Goal: Task Accomplishment & Management: Complete application form

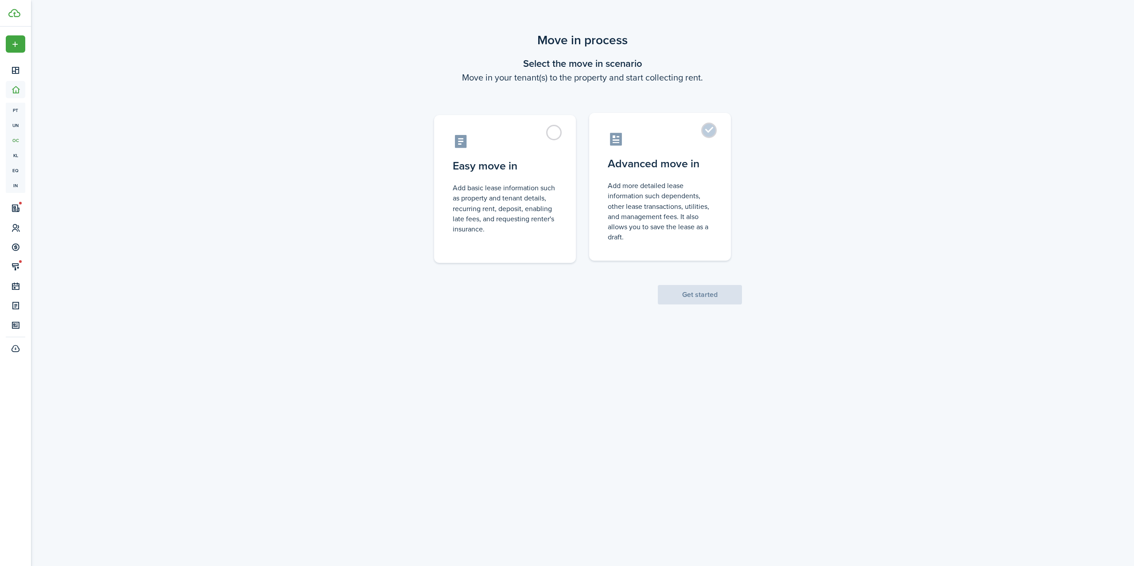
click at [631, 206] on control-radio-card-description "Add more detailed lease information such dependents, other lease transactions, …" at bounding box center [660, 212] width 105 height 62
radio input "true"
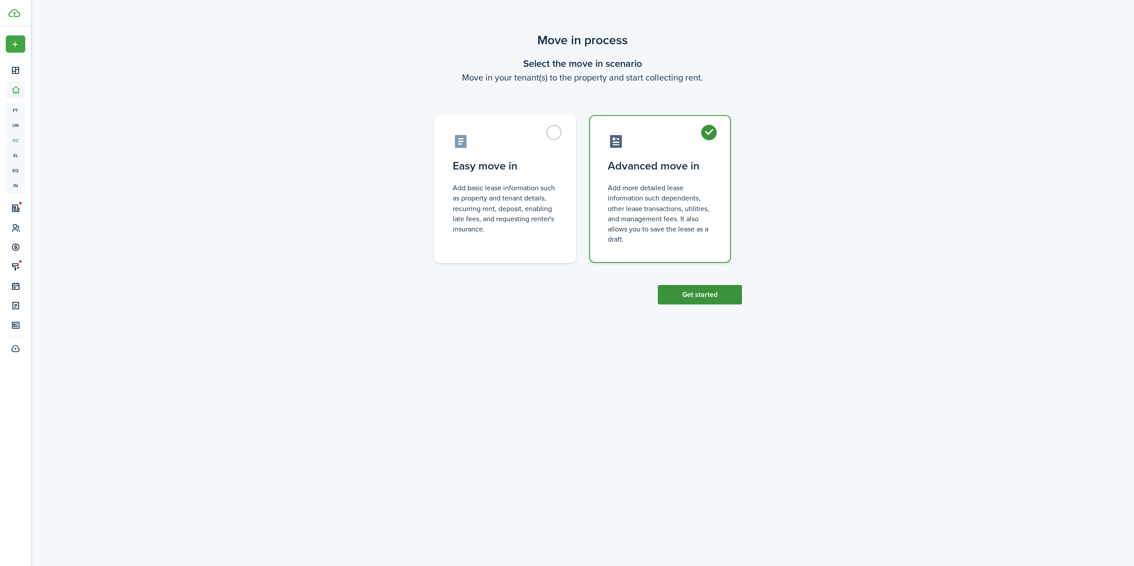
click at [680, 290] on button "Get started" at bounding box center [700, 294] width 84 height 19
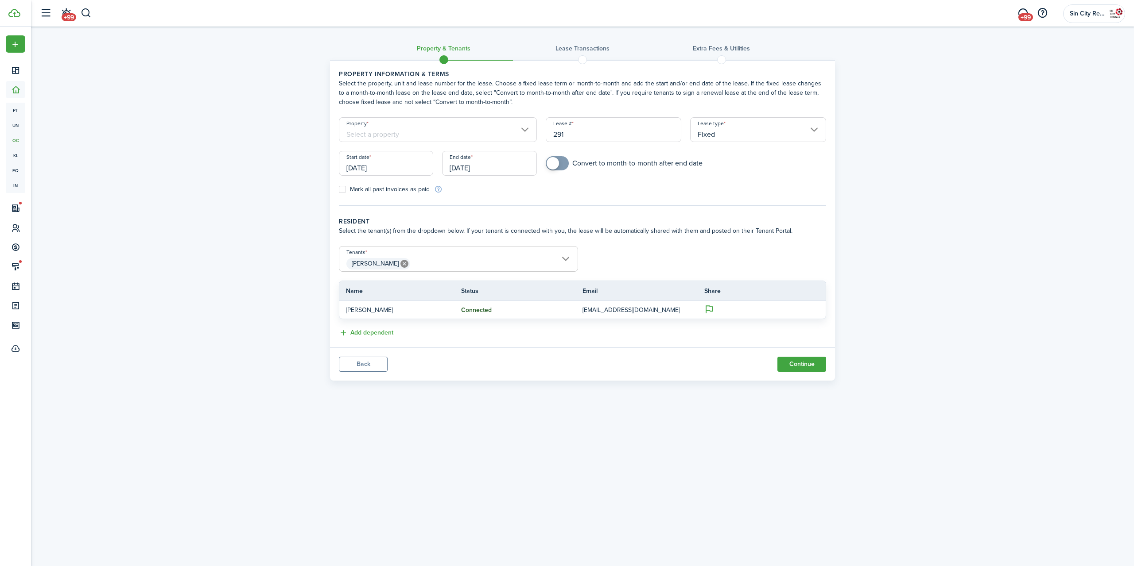
click at [385, 136] on input "Property" at bounding box center [438, 129] width 198 height 25
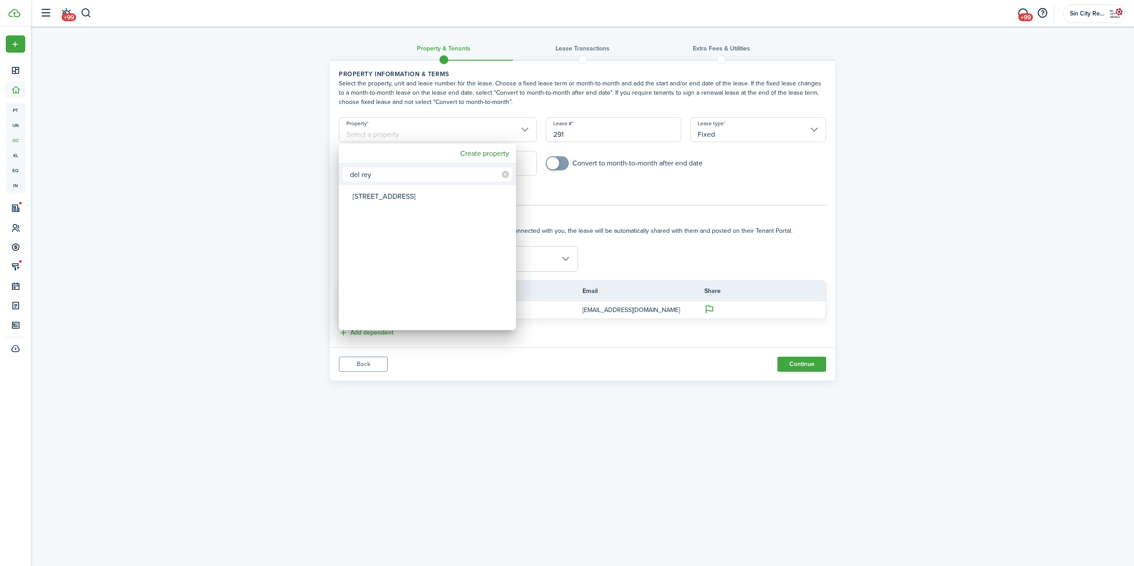
type input "del rey"
click at [398, 201] on div "[STREET_ADDRESS]" at bounding box center [430, 196] width 157 height 20
type input "[STREET_ADDRESS]"
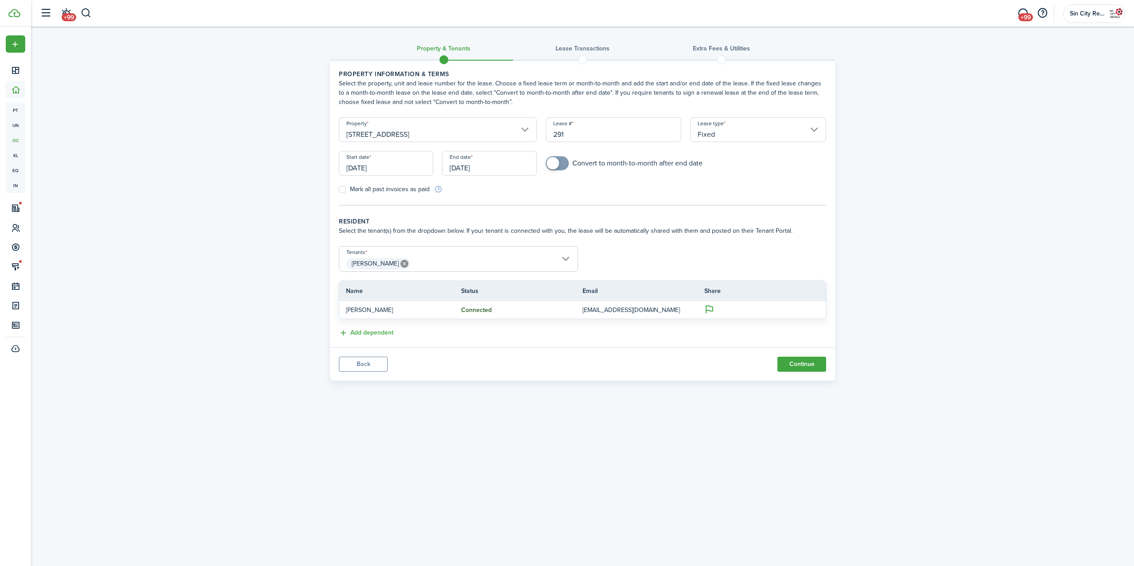
click at [405, 170] on input "[DATE]" at bounding box center [386, 163] width 94 height 25
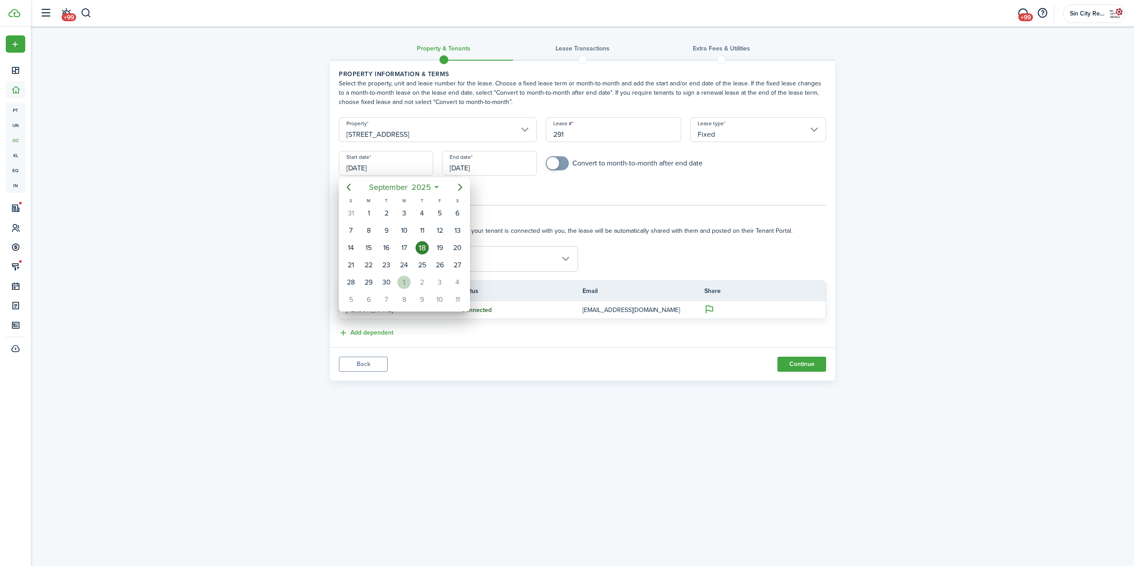
click at [399, 282] on div "1" at bounding box center [403, 282] width 13 height 13
type input "[DATE]"
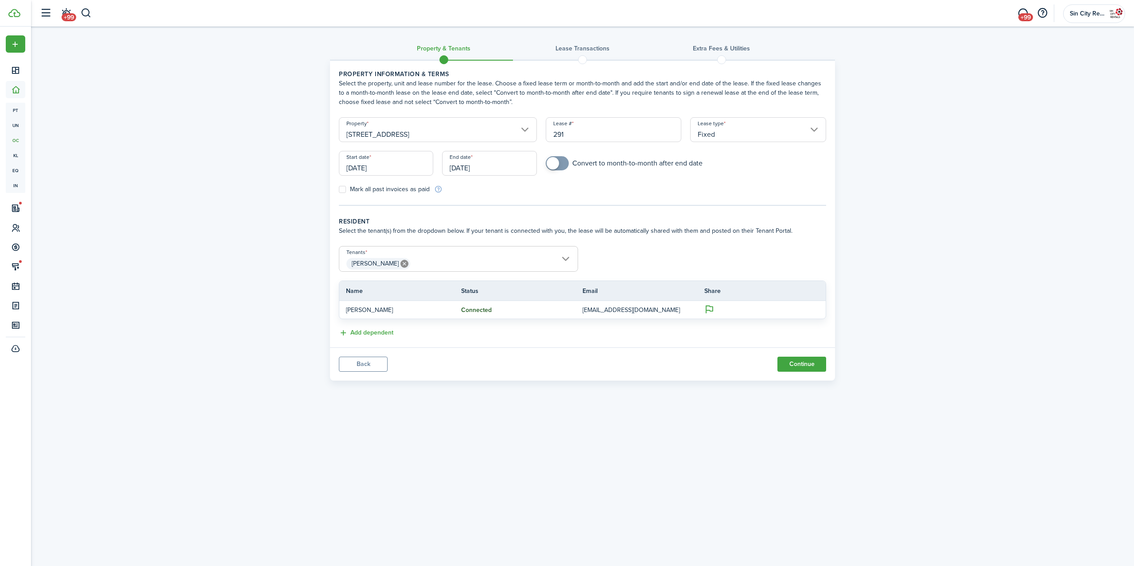
click at [492, 164] on input "[DATE]" at bounding box center [489, 163] width 94 height 25
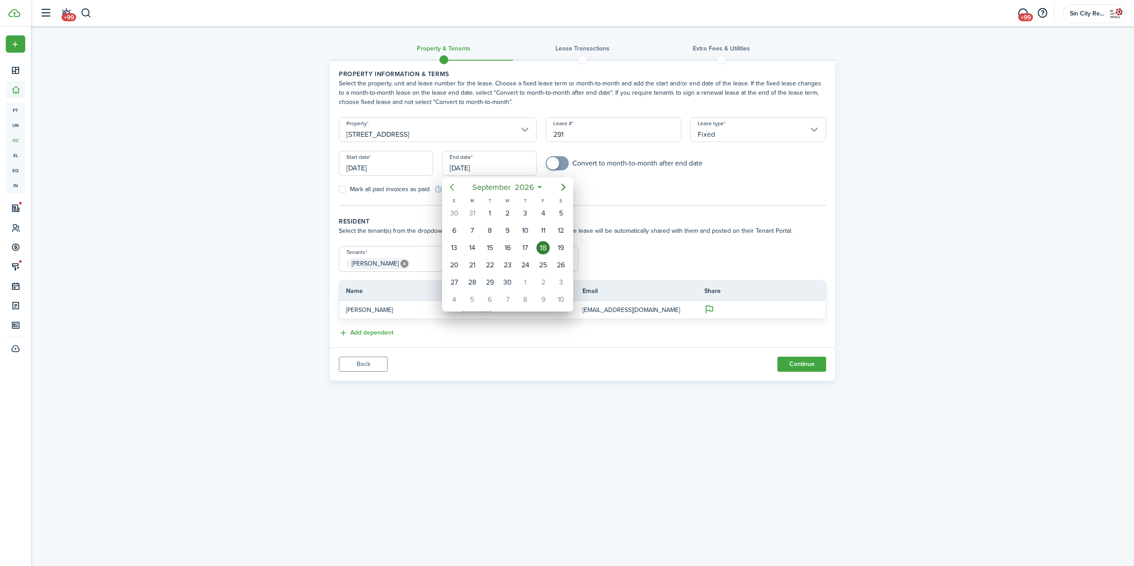
click at [454, 186] on icon "Previous page" at bounding box center [451, 187] width 11 height 11
click at [449, 194] on mbsc-button "Previous page" at bounding box center [452, 187] width 18 height 18
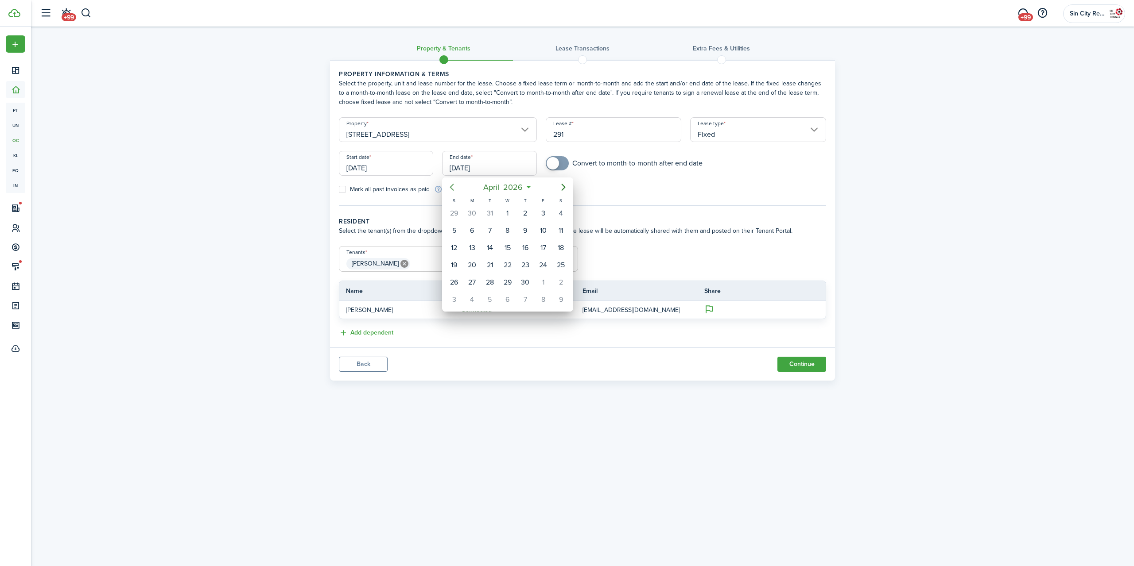
click at [449, 192] on icon "Previous page" at bounding box center [451, 187] width 11 height 11
click at [485, 279] on div "31" at bounding box center [489, 282] width 13 height 13
type input "[DATE]"
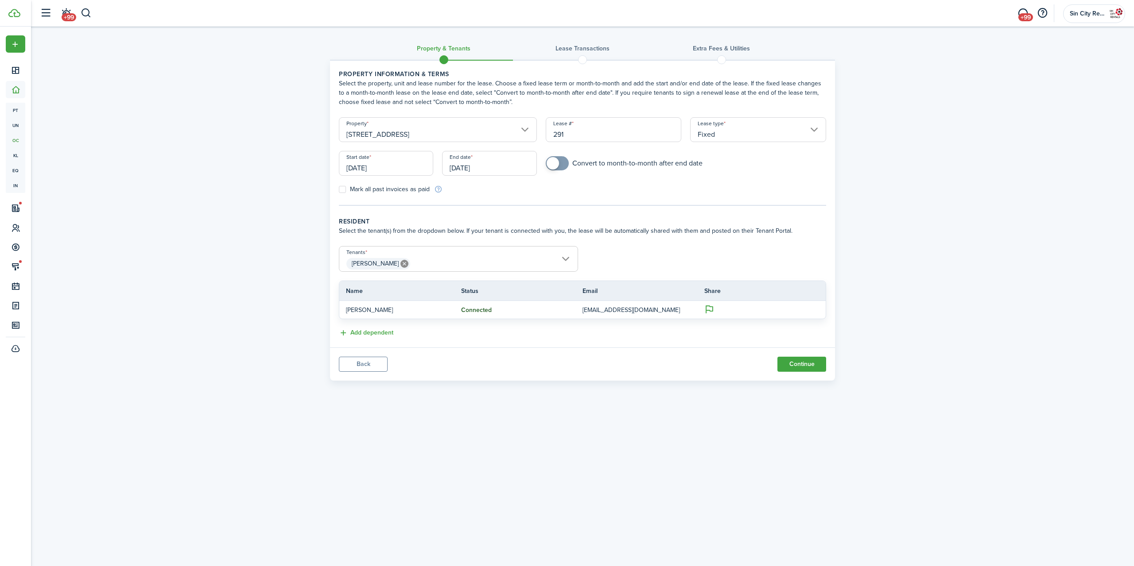
checkbox input "true"
click at [554, 165] on span at bounding box center [552, 163] width 12 height 12
click at [802, 363] on button "Continue" at bounding box center [801, 364] width 49 height 15
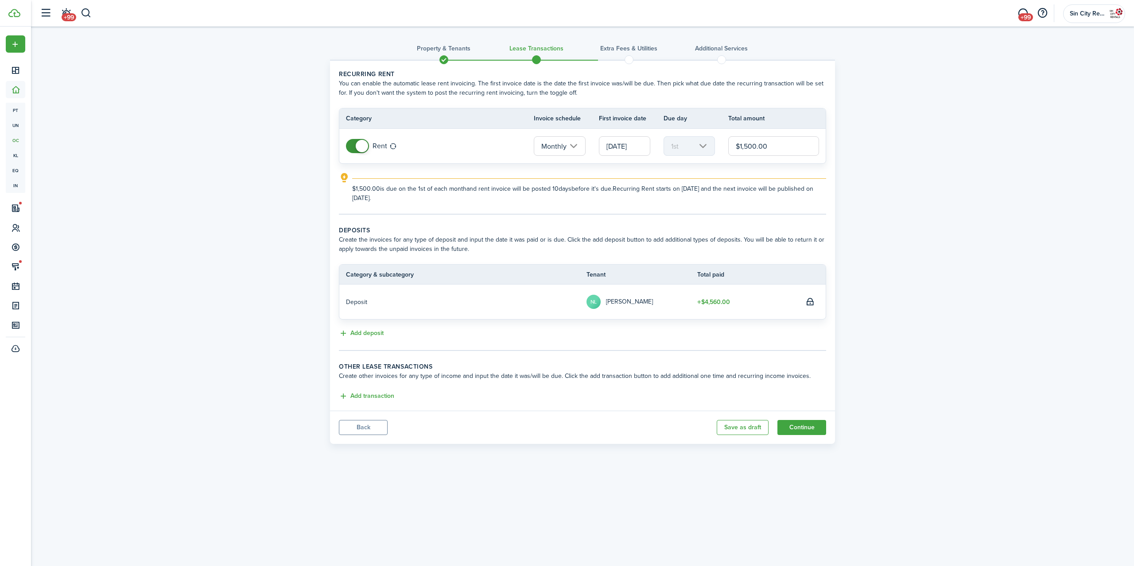
click at [752, 145] on input "$1,500.00" at bounding box center [773, 145] width 91 height 19
type input "$1,950.00"
click at [796, 428] on button "Continue" at bounding box center [801, 427] width 49 height 15
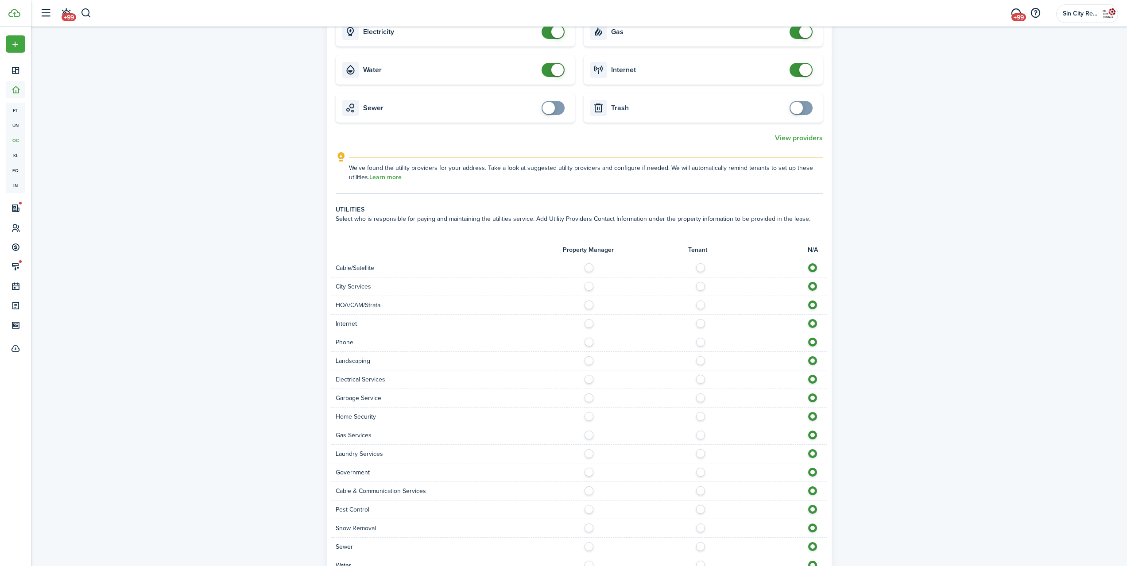
scroll to position [518, 0]
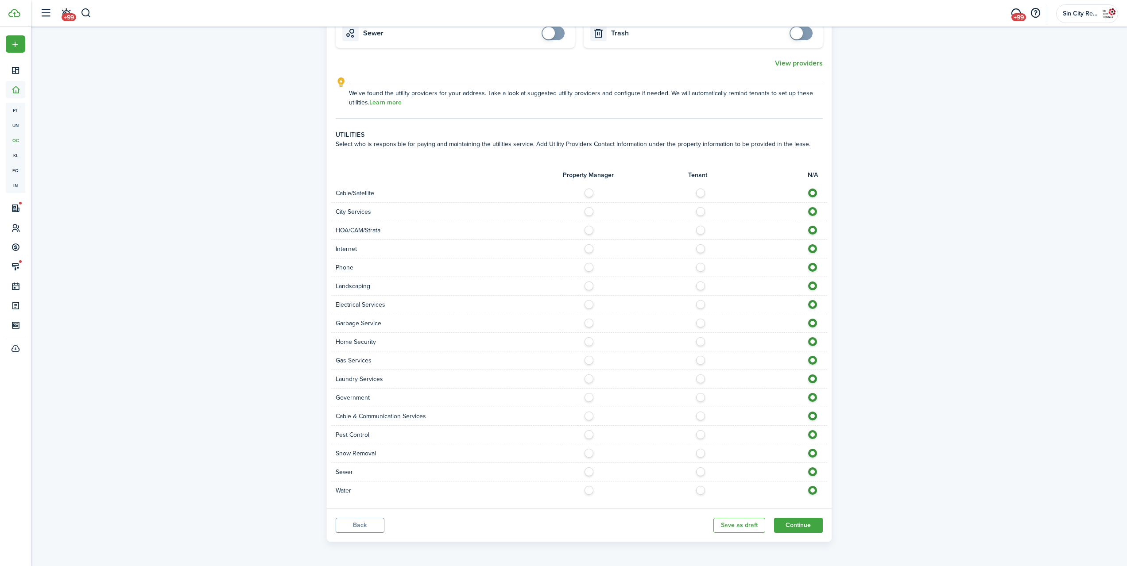
click at [702, 266] on label at bounding box center [702, 265] width 15 height 4
radio input "true"
click at [700, 284] on label at bounding box center [702, 284] width 15 height 4
radio input "true"
click at [699, 305] on label at bounding box center [702, 302] width 15 height 4
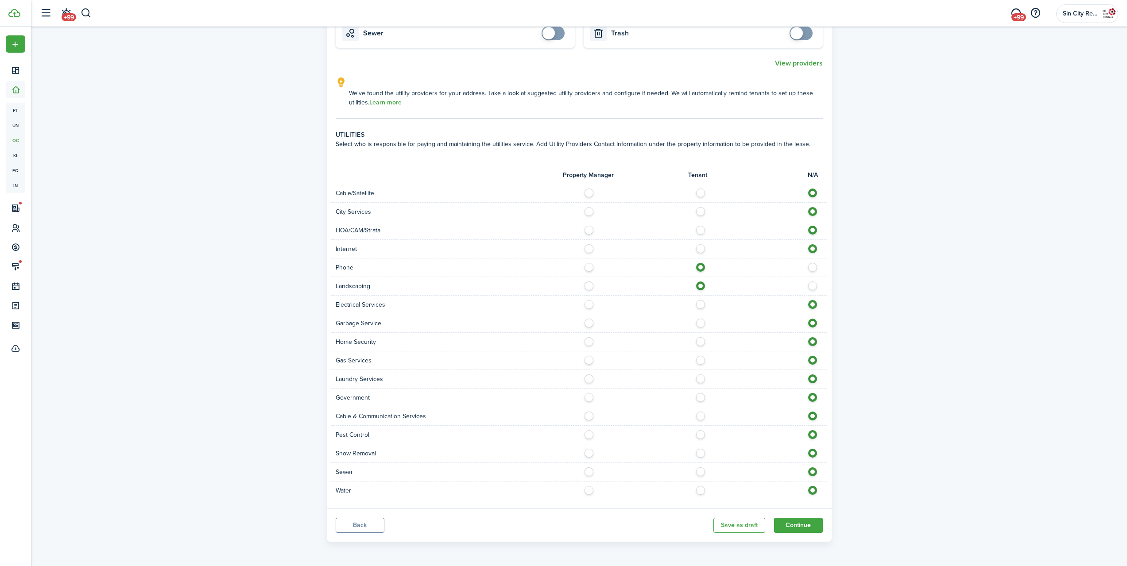
radio input "true"
drag, startPoint x: 701, startPoint y: 469, endPoint x: 701, endPoint y: 474, distance: 4.9
click at [701, 469] on label at bounding box center [702, 470] width 15 height 4
radio input "true"
click at [701, 491] on label at bounding box center [702, 488] width 15 height 4
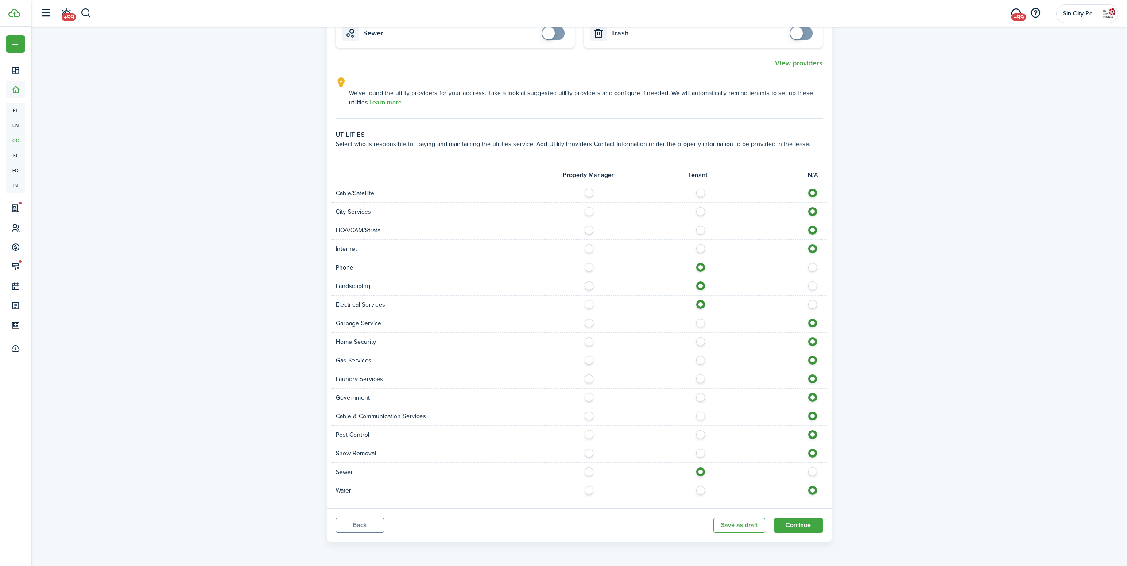
radio input "true"
click at [702, 430] on label at bounding box center [702, 432] width 15 height 4
radio input "true"
click at [590, 377] on label at bounding box center [591, 377] width 15 height 4
radio input "true"
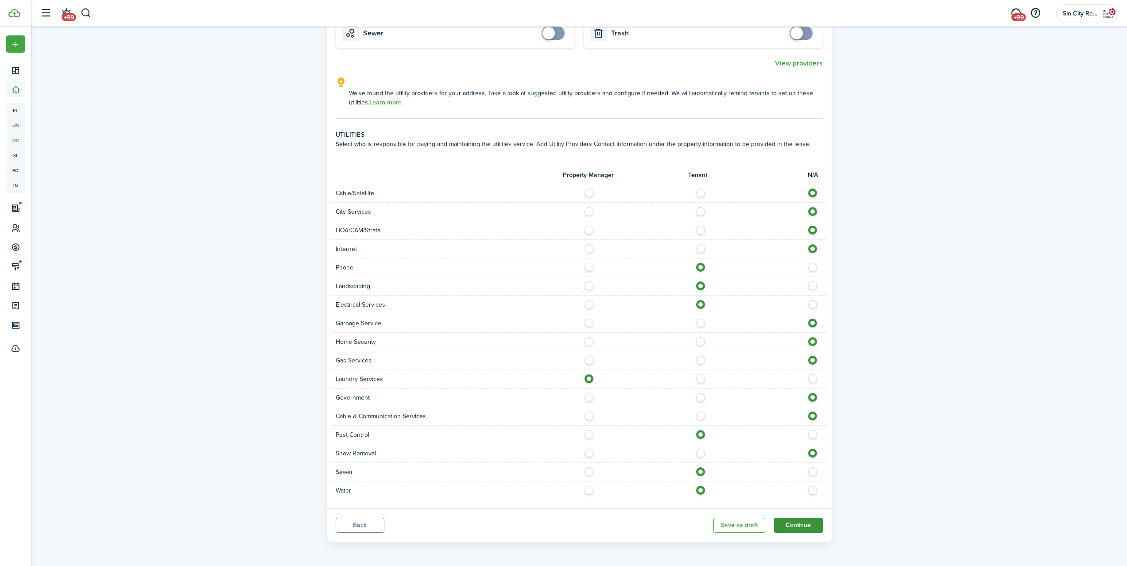
click at [792, 523] on button "Continue" at bounding box center [798, 525] width 49 height 15
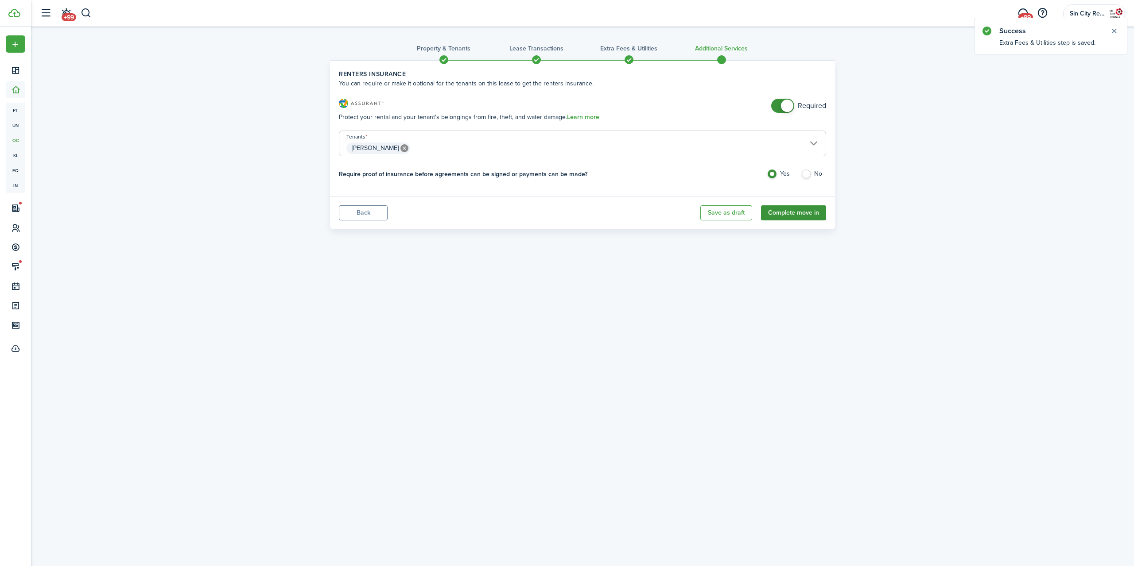
click at [792, 213] on button "Complete move in" at bounding box center [793, 212] width 65 height 15
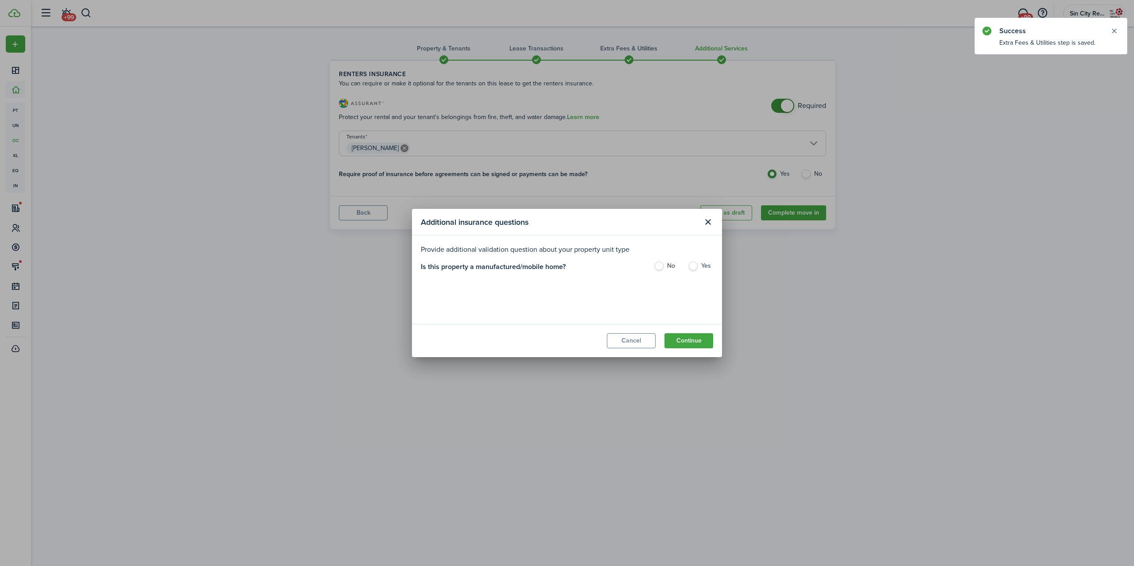
click at [664, 264] on label "No" at bounding box center [666, 268] width 25 height 13
radio input "true"
click at [704, 345] on button "Continue" at bounding box center [688, 340] width 49 height 15
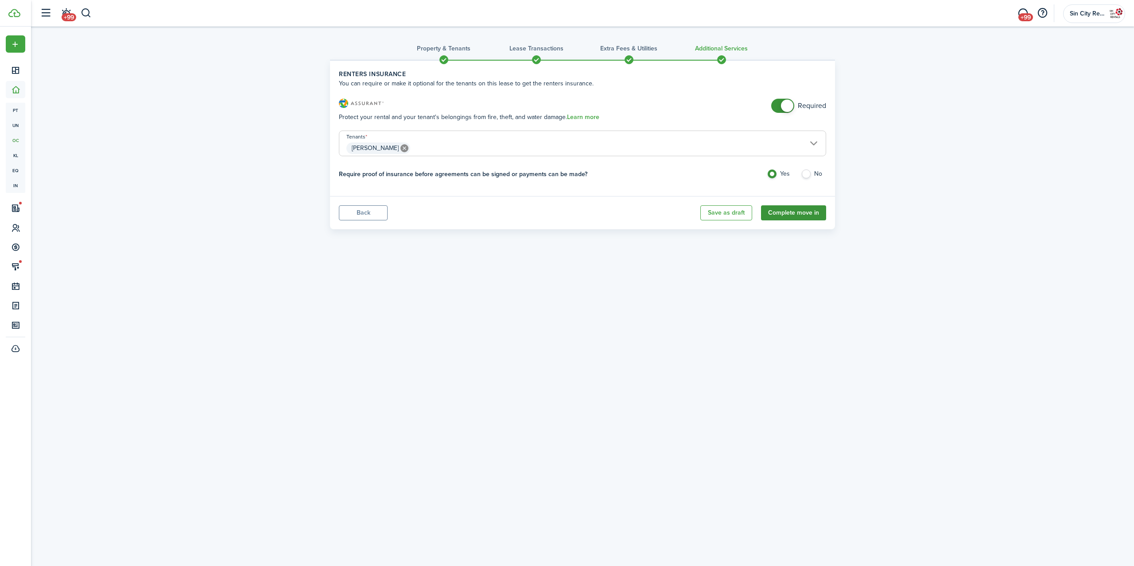
click at [777, 213] on button "Complete move in" at bounding box center [793, 212] width 65 height 15
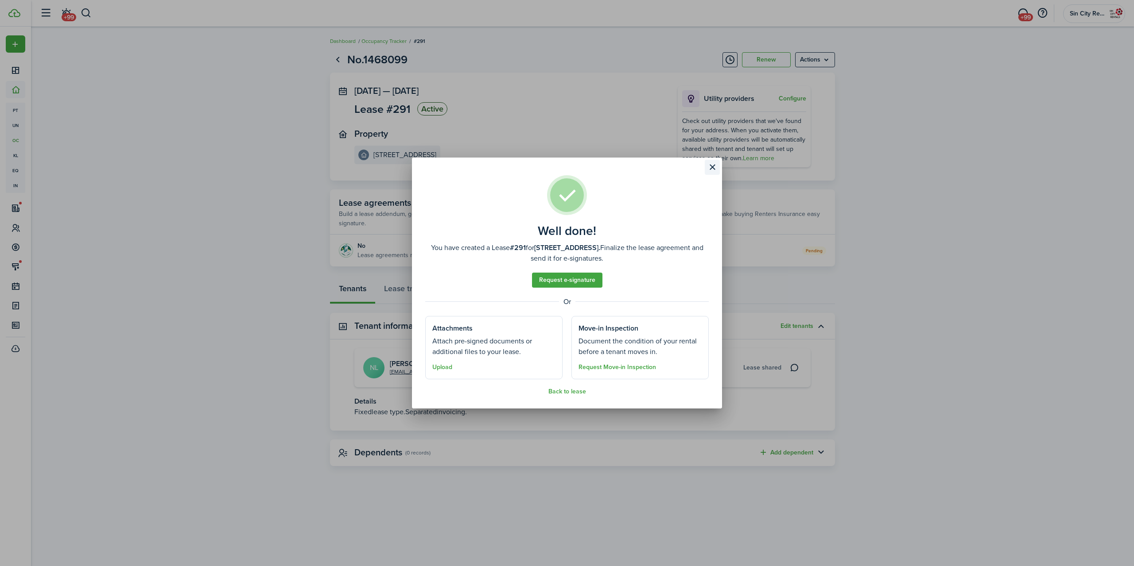
click at [706, 169] on button "Close modal" at bounding box center [712, 167] width 15 height 15
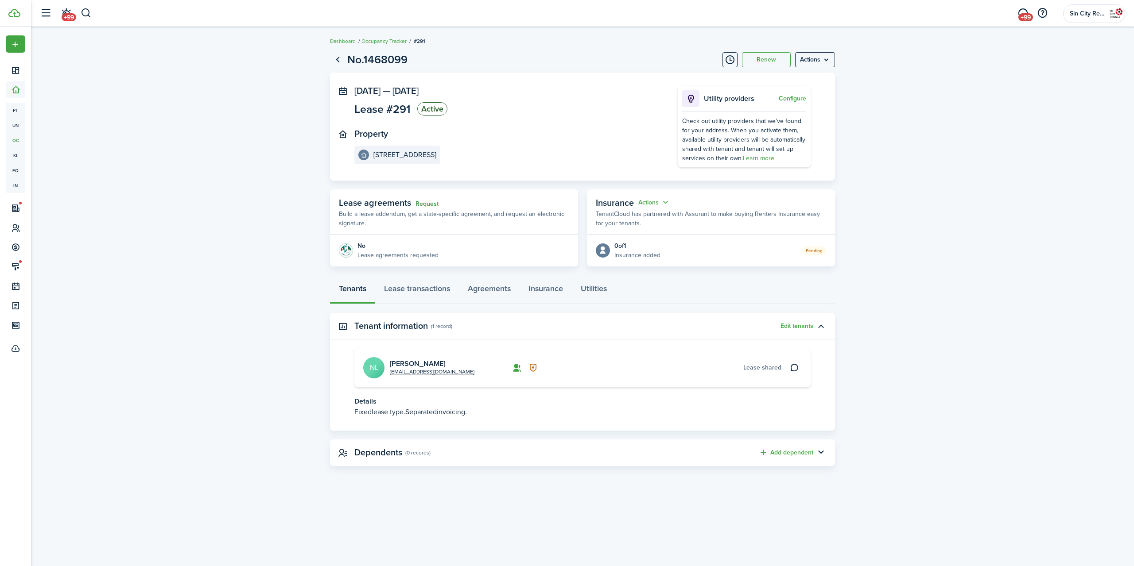
click at [438, 205] on link "Request" at bounding box center [426, 204] width 23 height 7
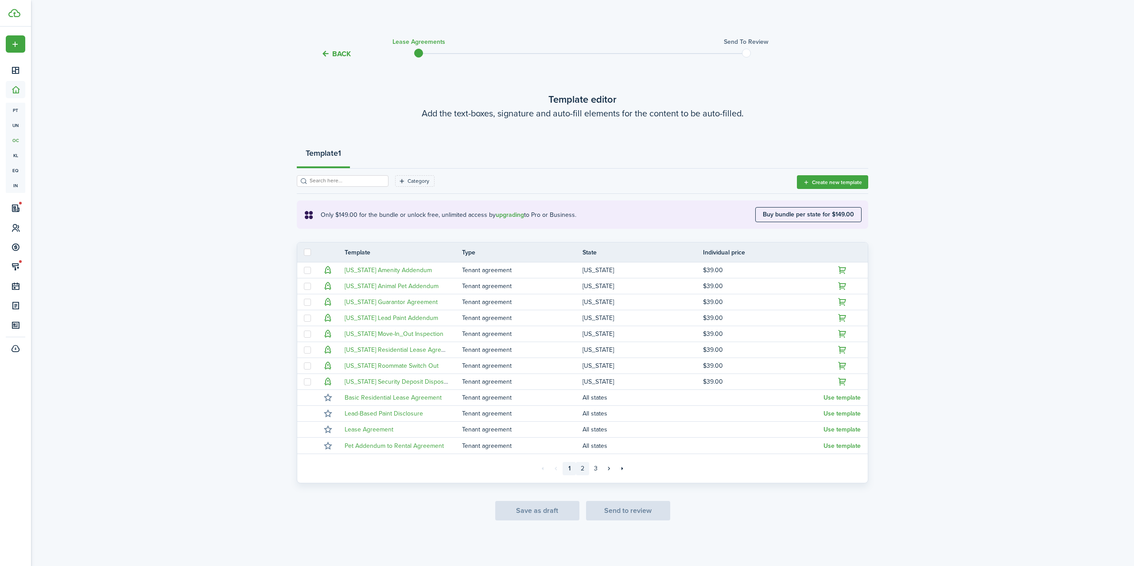
click at [586, 465] on link "2" at bounding box center [582, 468] width 13 height 13
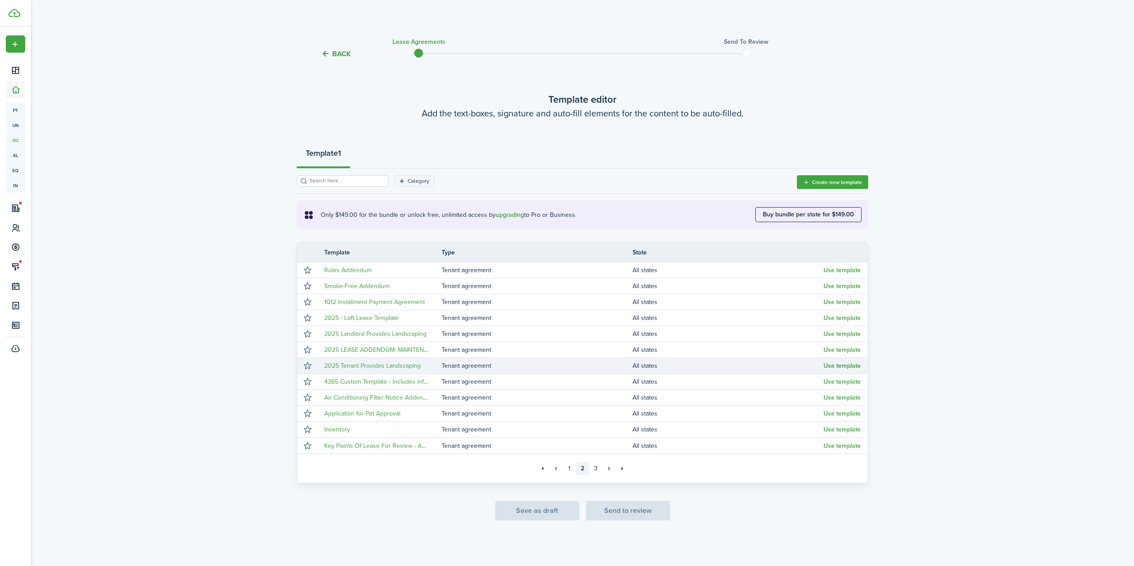
click at [846, 364] on button "Use template" at bounding box center [841, 366] width 37 height 7
